Goal: Information Seeking & Learning: Learn about a topic

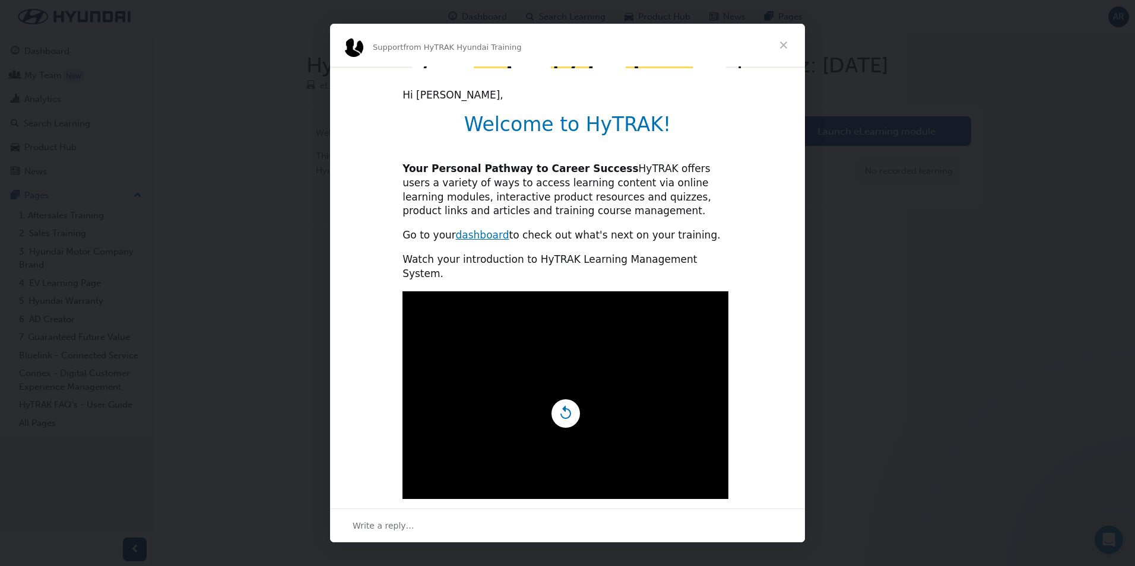
scroll to position [247, 0]
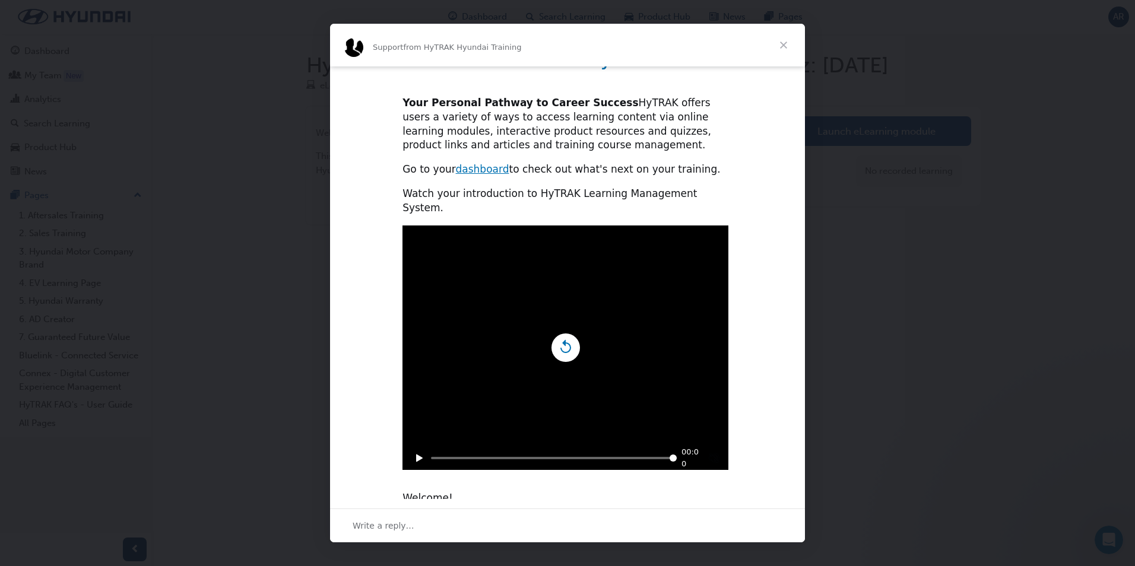
click at [416, 454] on icon "Play" at bounding box center [419, 458] width 7 height 8
click at [621, 408] on video "Play video" at bounding box center [565, 348] width 434 height 245
click at [455, 375] on video "Play video" at bounding box center [565, 348] width 434 height 245
click at [559, 311] on video "Play video" at bounding box center [565, 348] width 434 height 245
type input "6011733"
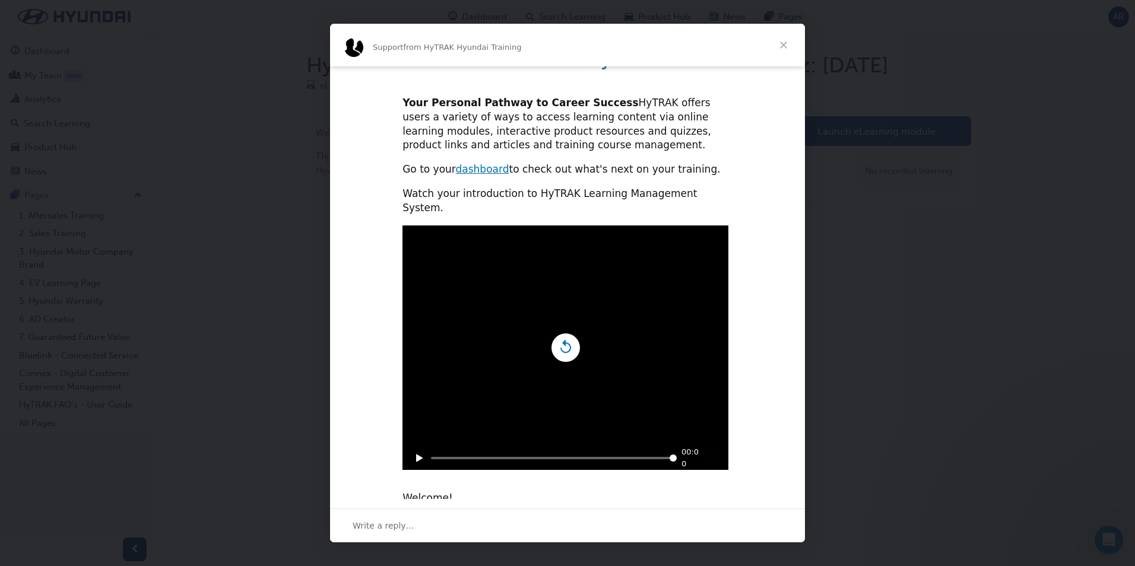
click at [782, 38] on span "Close" at bounding box center [783, 45] width 43 height 43
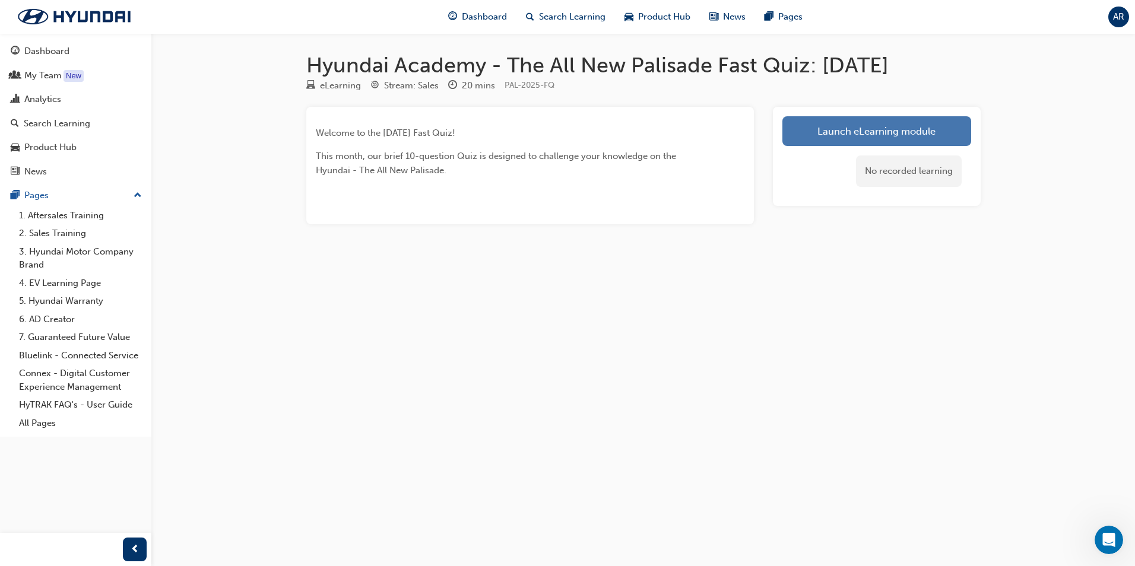
click at [877, 130] on link "Launch eLearning module" at bounding box center [876, 131] width 189 height 30
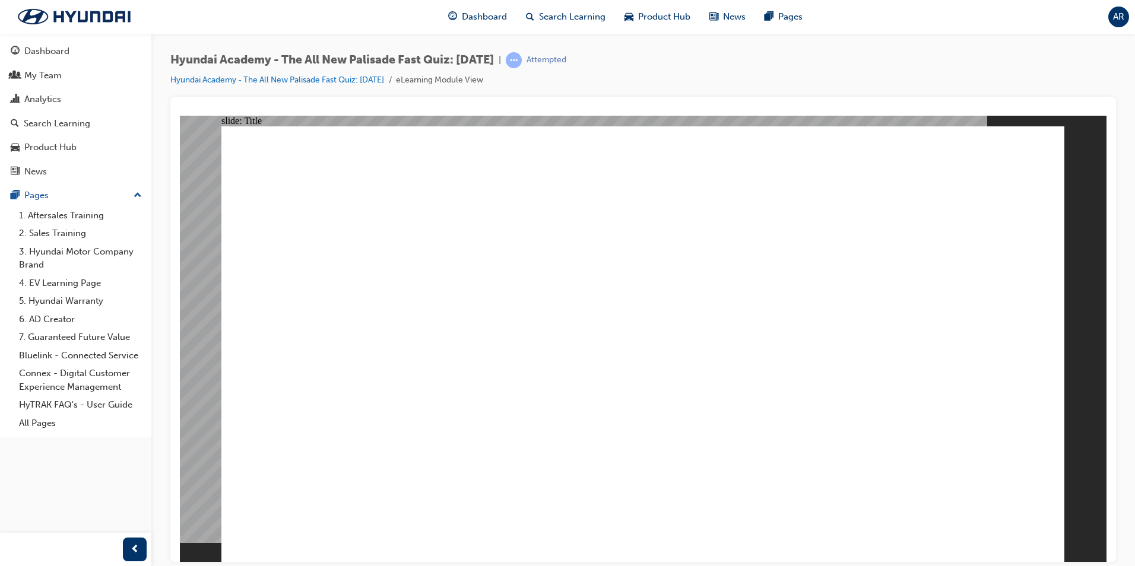
drag, startPoint x: 801, startPoint y: 537, endPoint x: 972, endPoint y: 538, distance: 170.9
